Goal: Entertainment & Leisure: Consume media (video, audio)

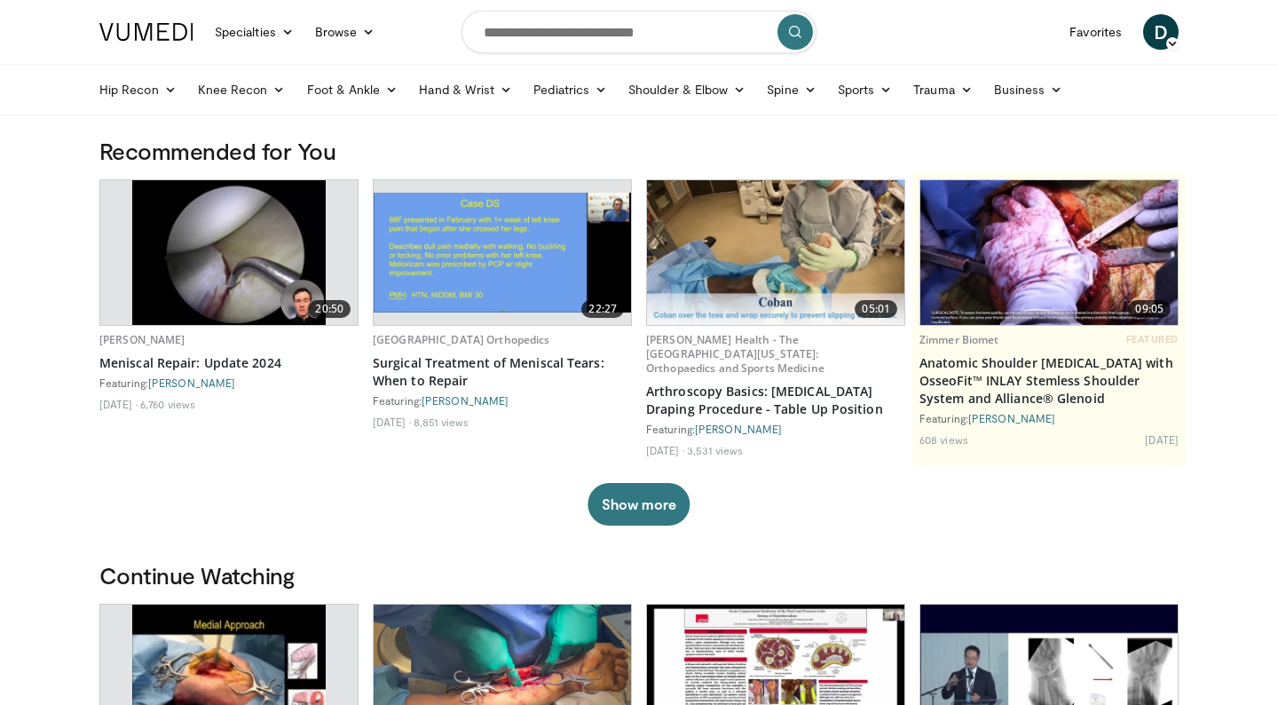
click at [258, 261] on img at bounding box center [228, 252] width 193 height 145
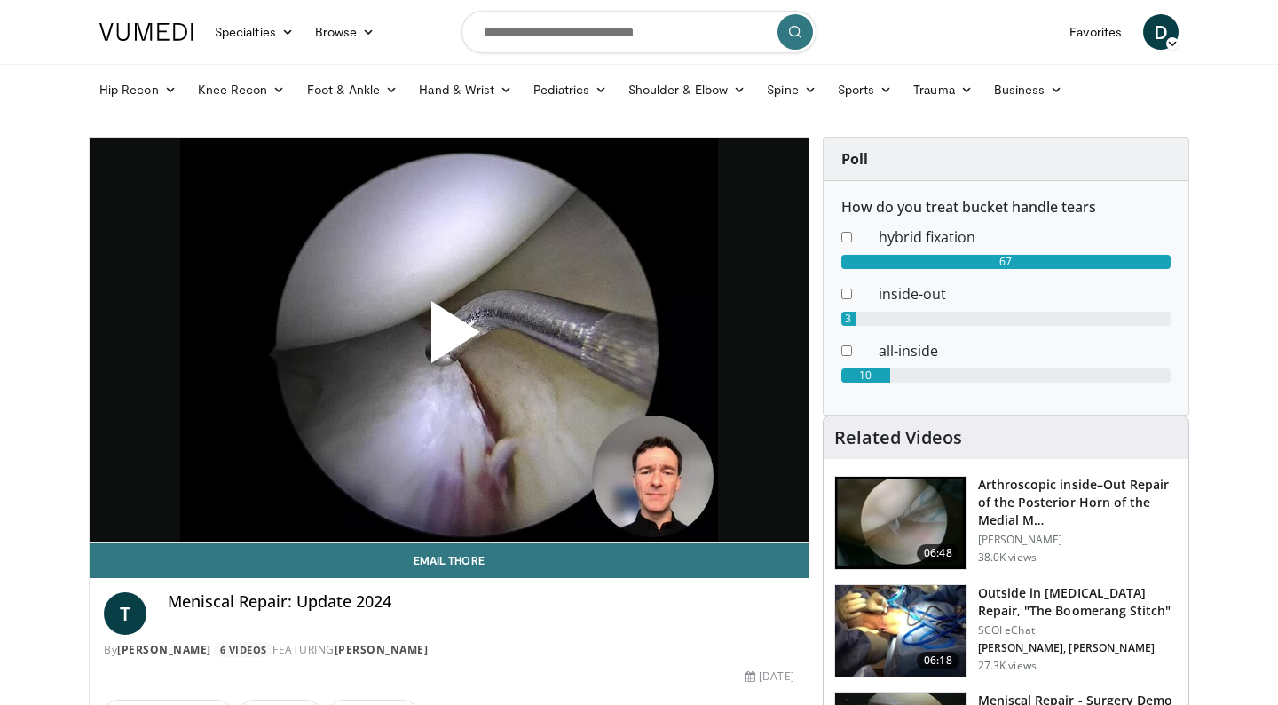
click at [449, 339] on span "Video Player" at bounding box center [449, 339] width 0 height 0
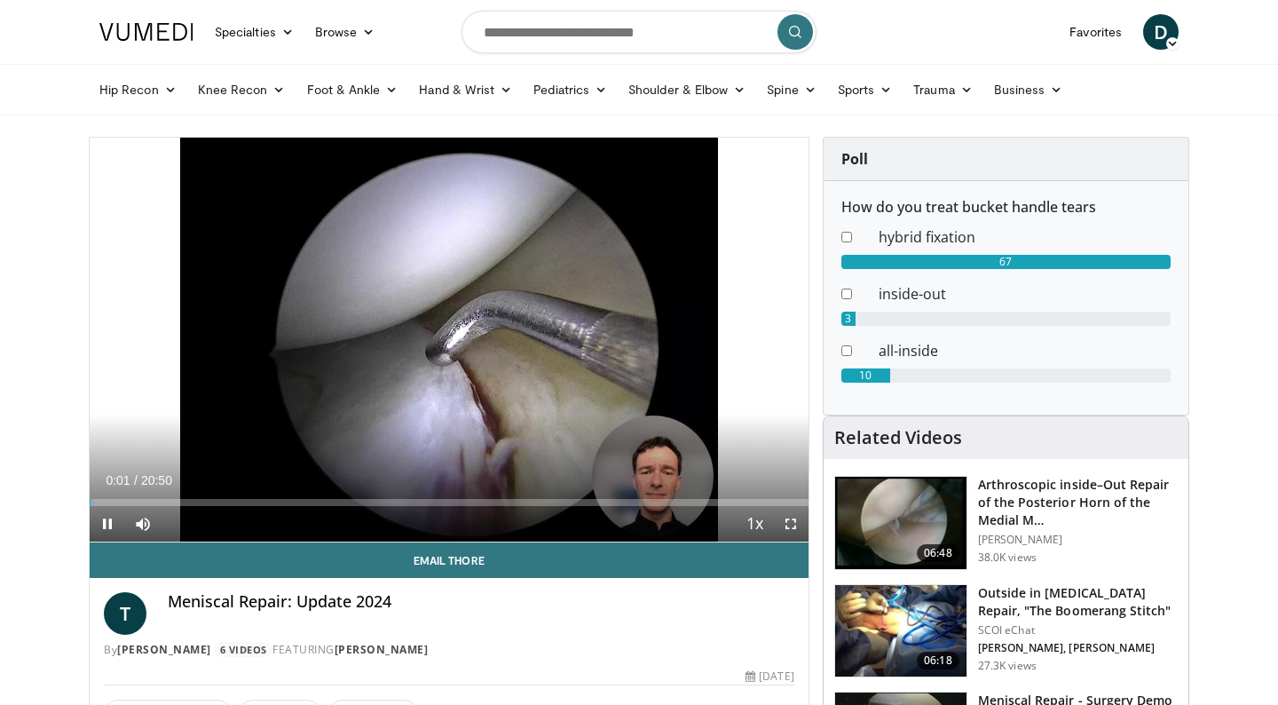
click at [789, 522] on span "Video Player" at bounding box center [790, 523] width 35 height 35
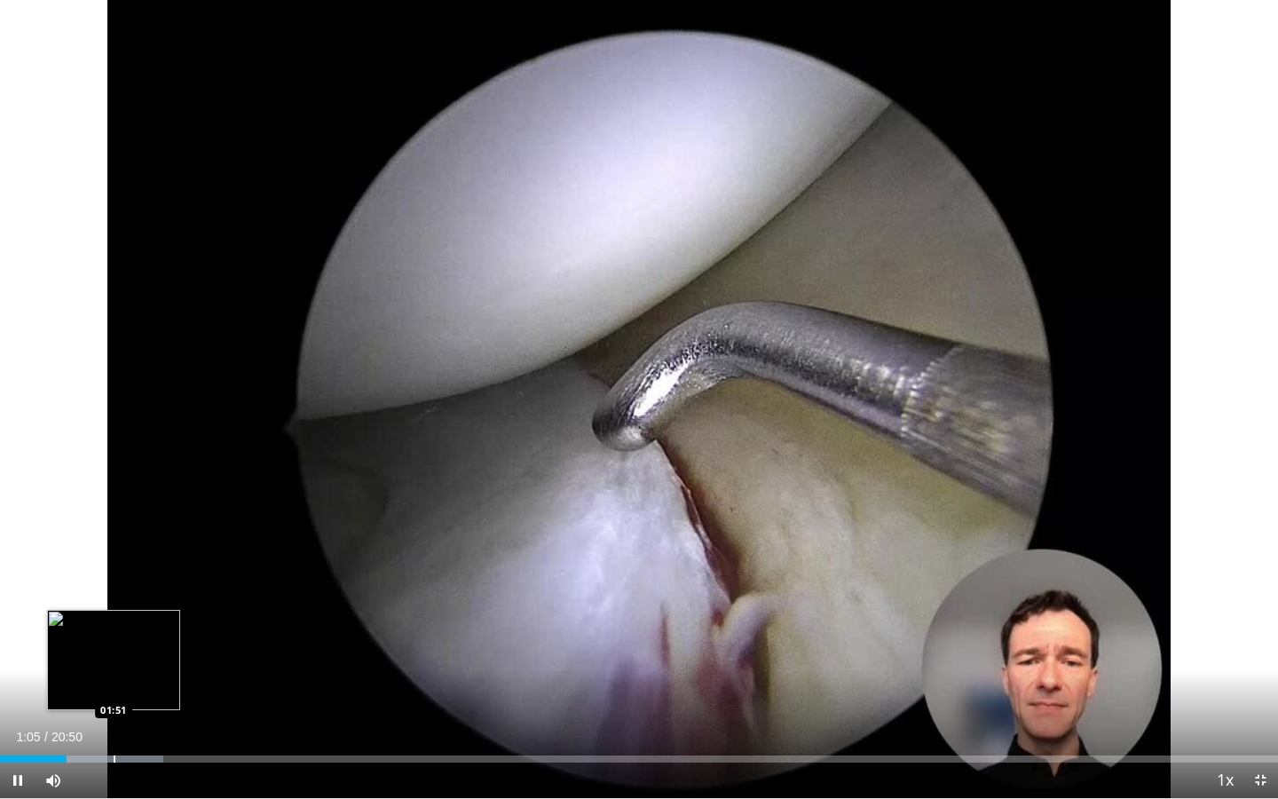
click at [114, 704] on div "Progress Bar" at bounding box center [115, 758] width 2 height 7
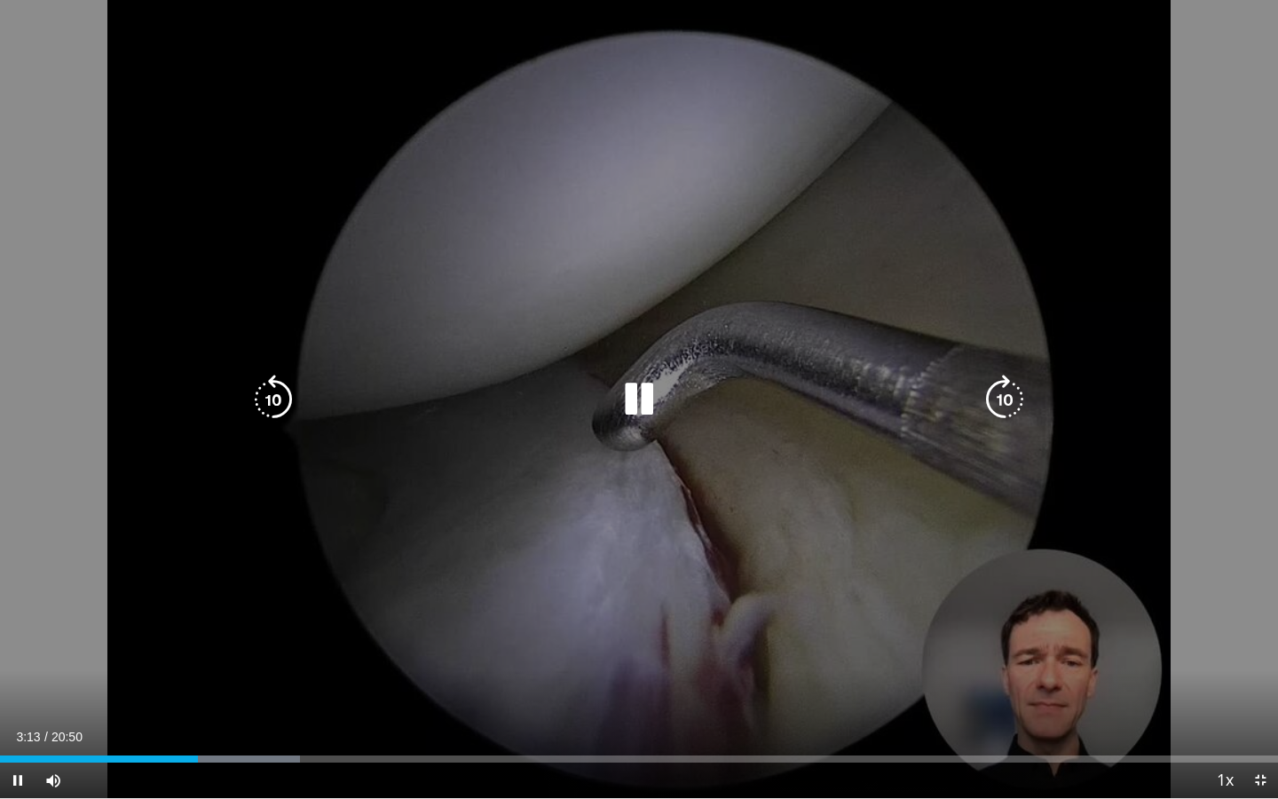
click at [644, 403] on icon "Video Player" at bounding box center [639, 399] width 50 height 50
